Goal: Task Accomplishment & Management: Complete application form

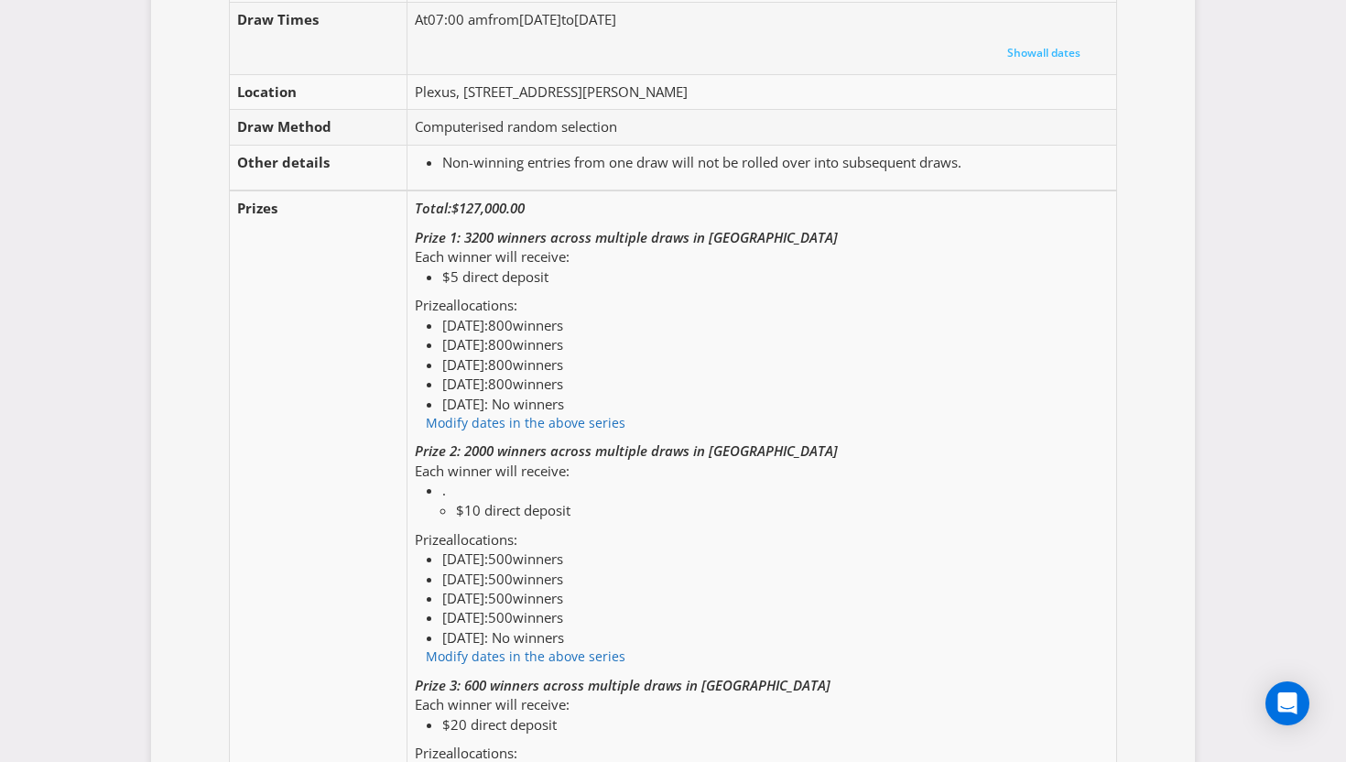
scroll to position [2235, 0]
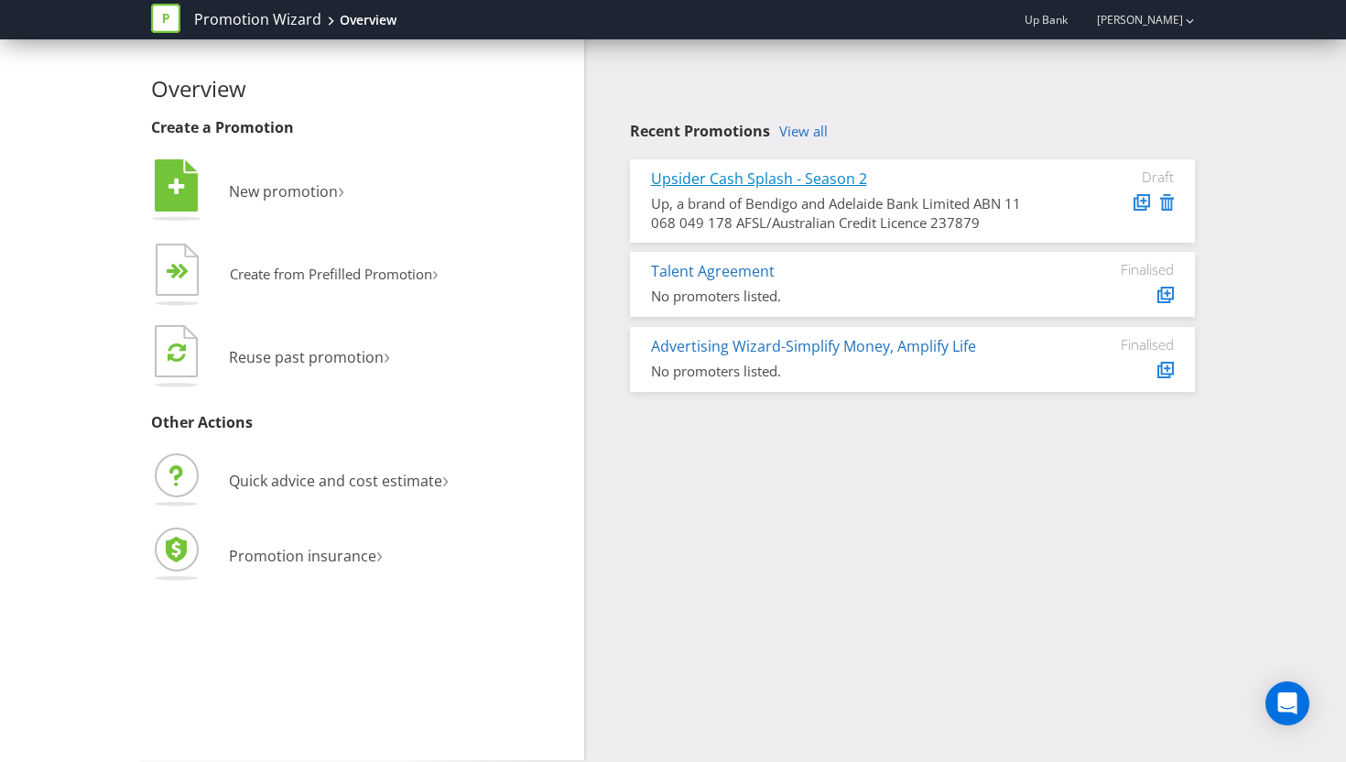
click at [813, 179] on link "Upsider Cash Splash - Season 2" at bounding box center [759, 178] width 216 height 20
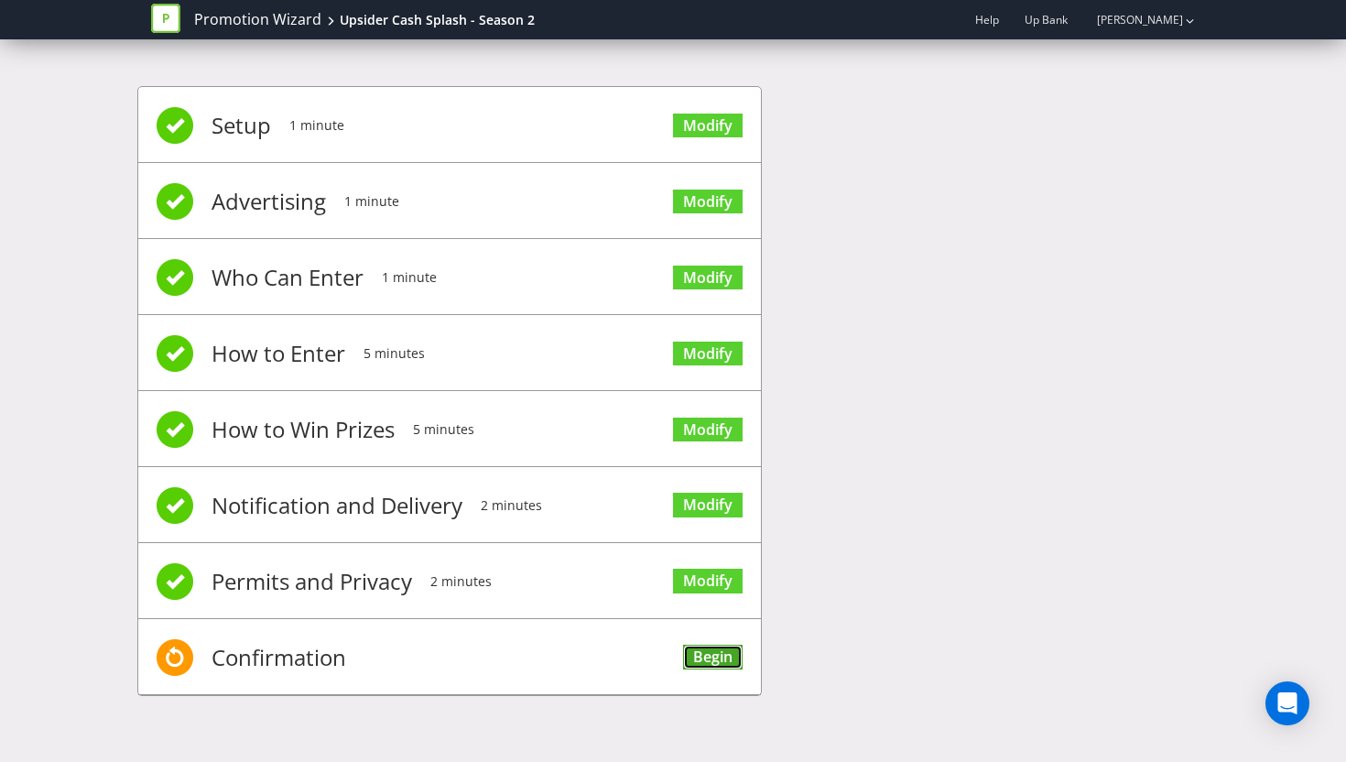
click at [713, 656] on link "Begin" at bounding box center [713, 657] width 60 height 25
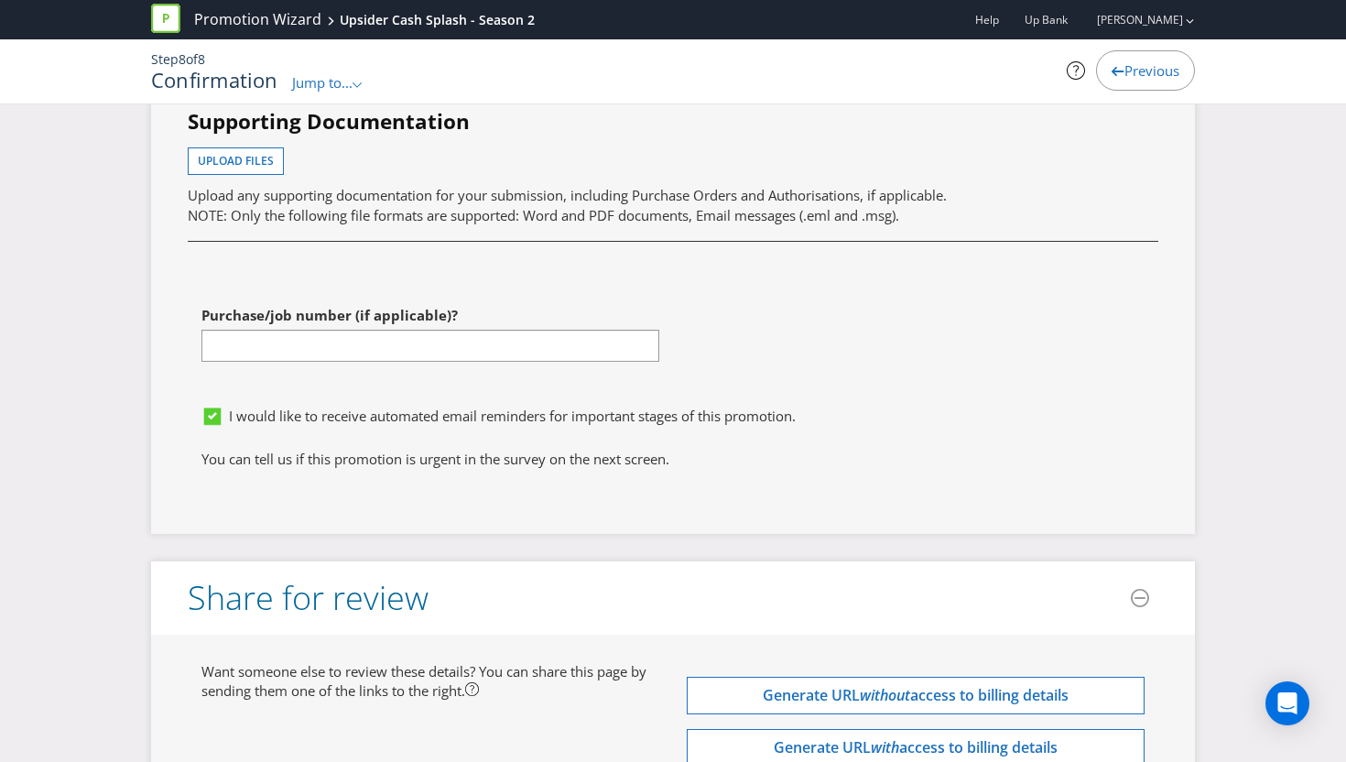
scroll to position [8537, 0]
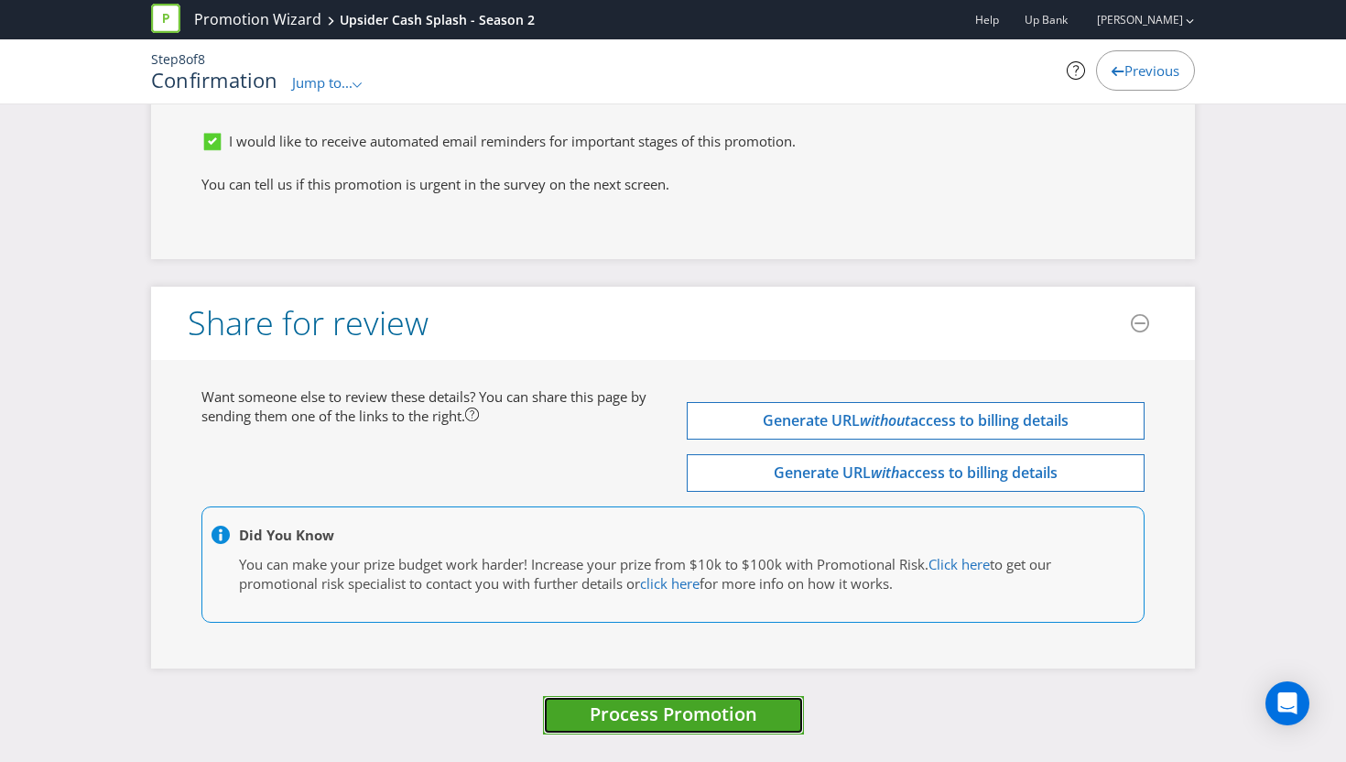
click at [712, 708] on span "Process Promotion" at bounding box center [674, 713] width 168 height 25
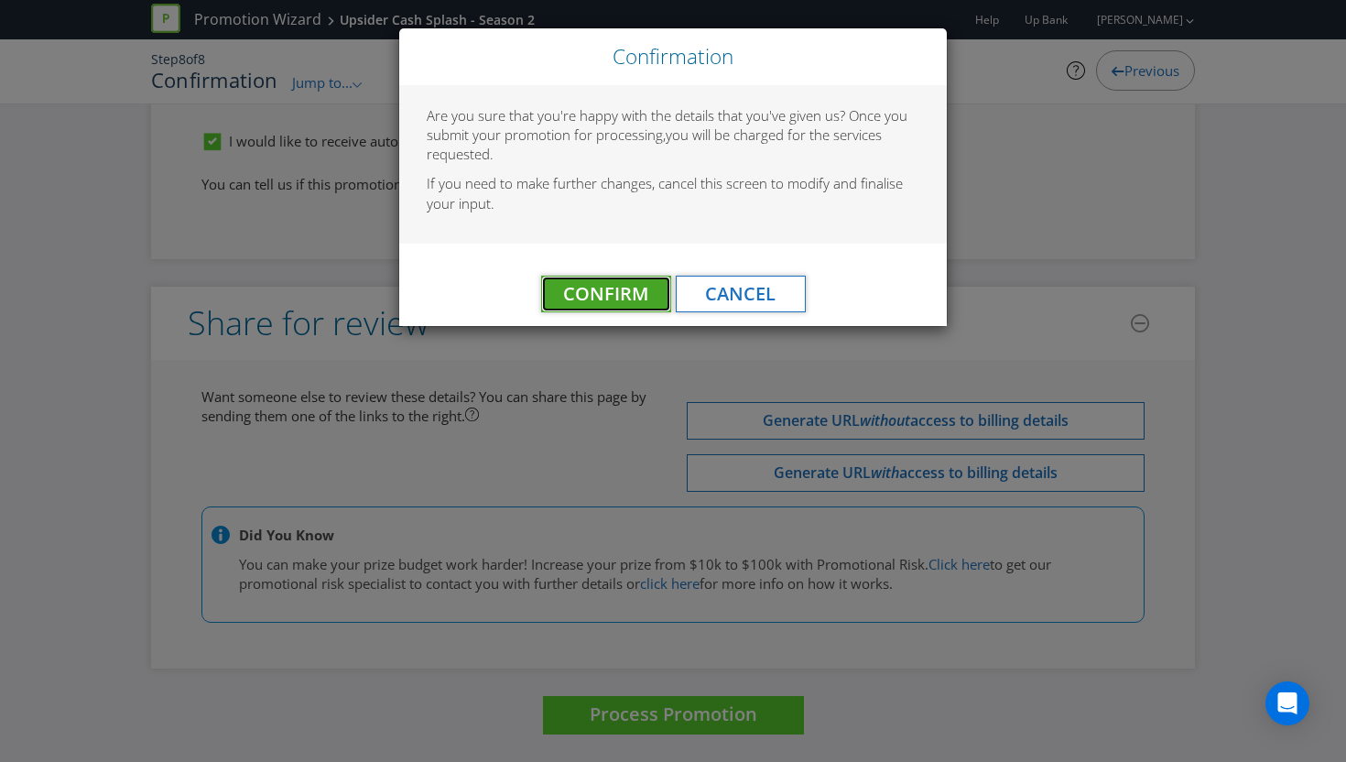
click at [621, 292] on span "Confirm" at bounding box center [605, 293] width 85 height 25
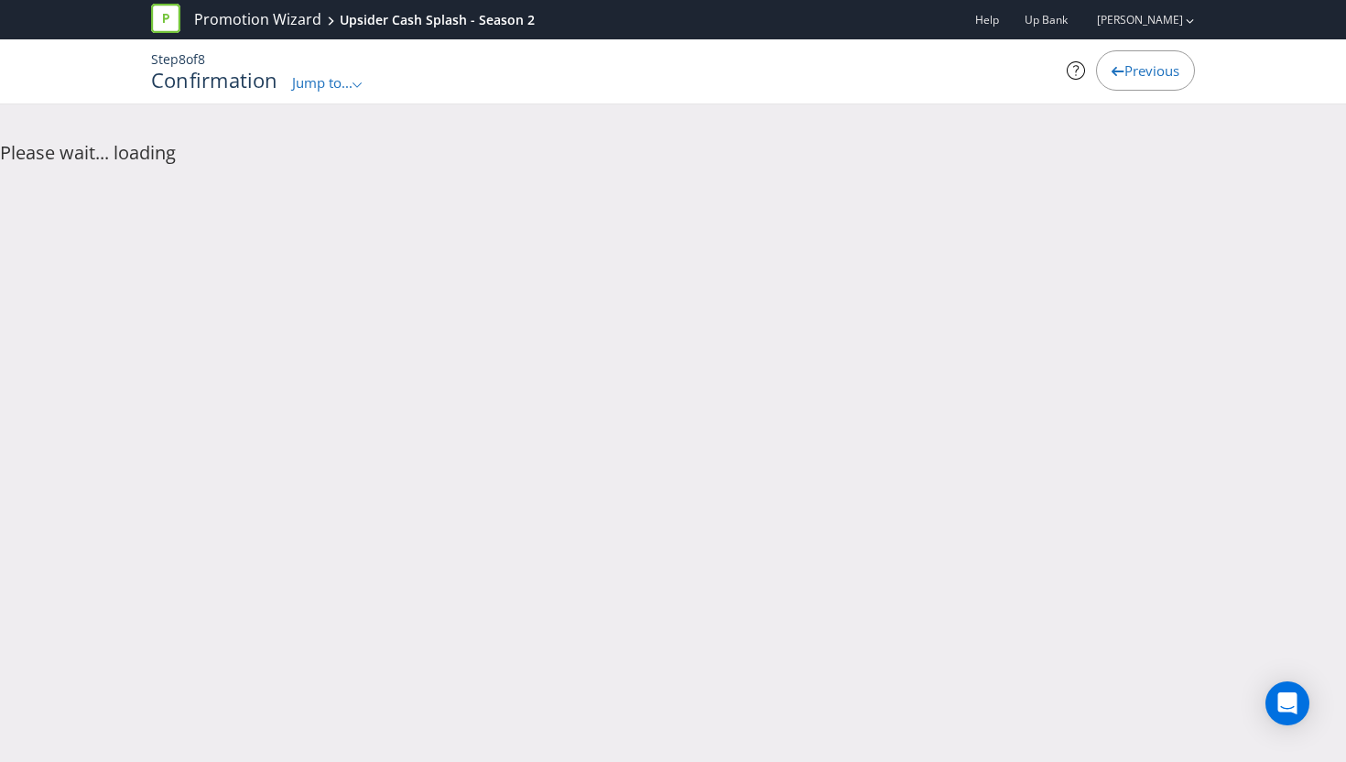
scroll to position [0, 0]
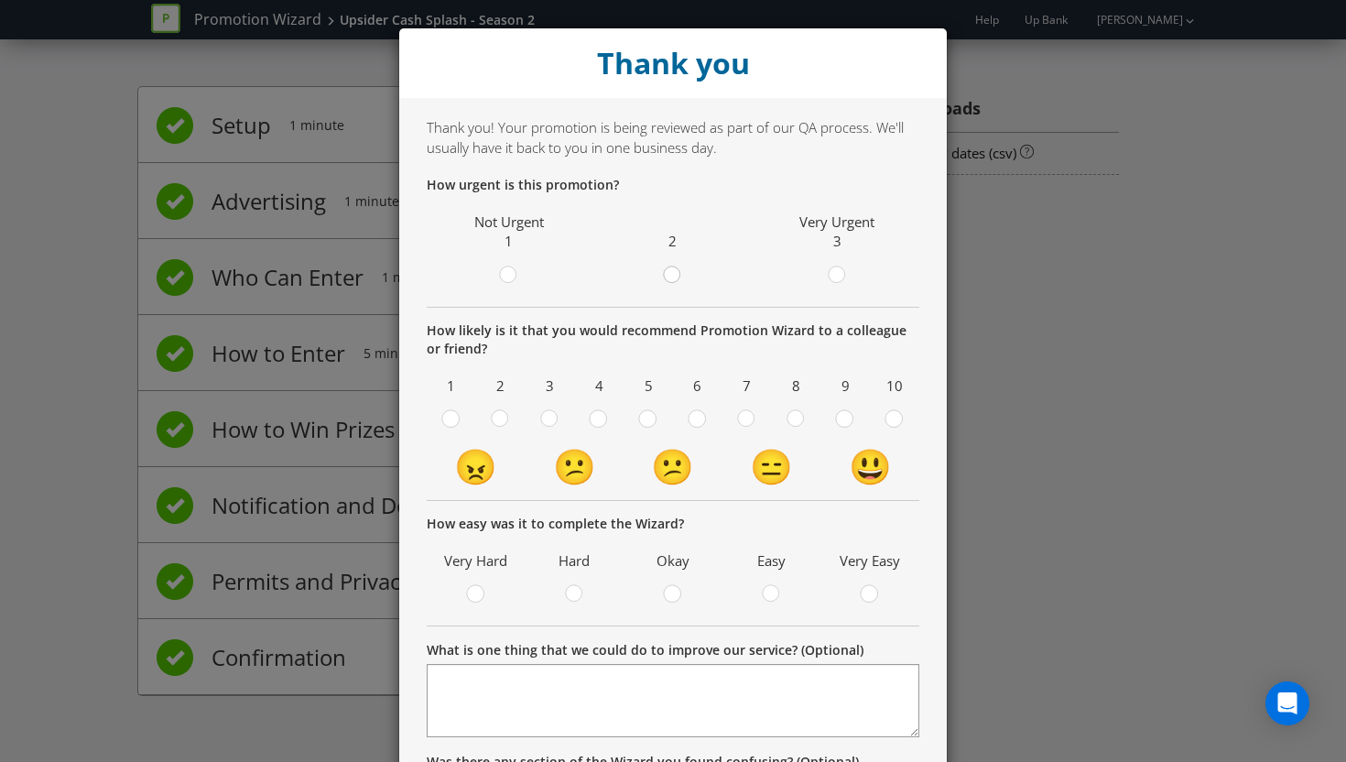
click at [679, 277] on circle at bounding box center [672, 274] width 16 height 16
click at [0, 0] on input "radio" at bounding box center [0, 0] width 0 height 0
click at [752, 418] on circle at bounding box center [746, 418] width 16 height 16
click at [0, 0] on input "radio" at bounding box center [0, 0] width 0 height 0
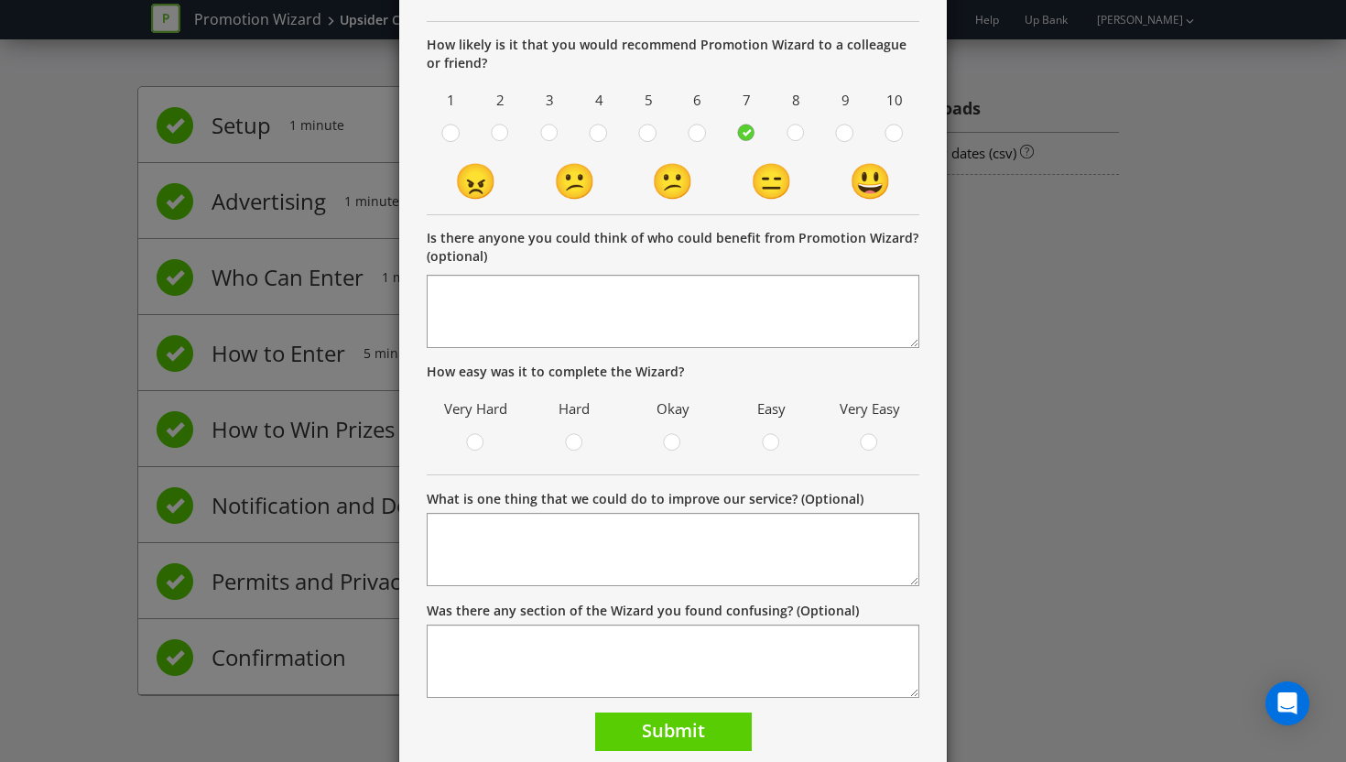
scroll to position [317, 0]
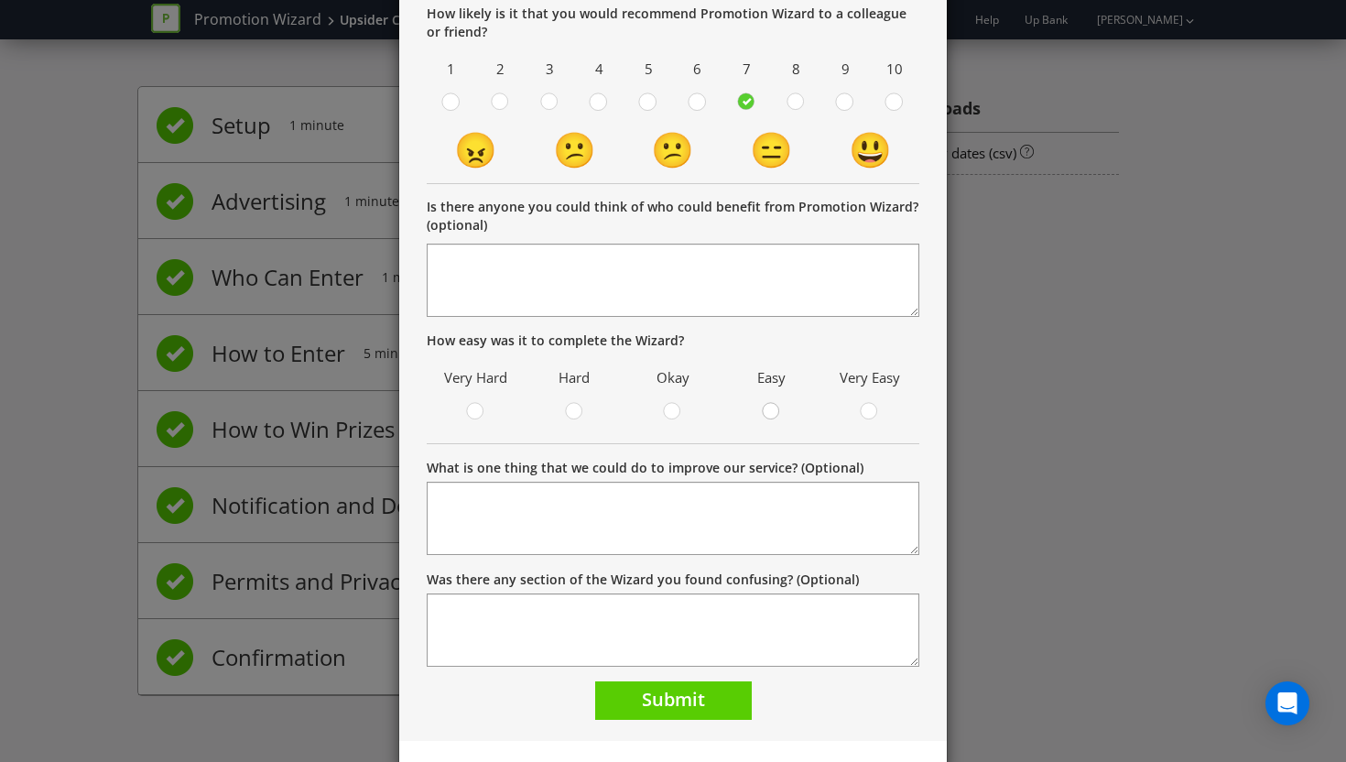
click at [776, 410] on circle at bounding box center [771, 411] width 16 height 16
click at [0, 0] on input "radio" at bounding box center [0, 0] width 0 height 0
click at [703, 688] on span "Submit" at bounding box center [673, 699] width 63 height 25
